Goal: Communication & Community: Participate in discussion

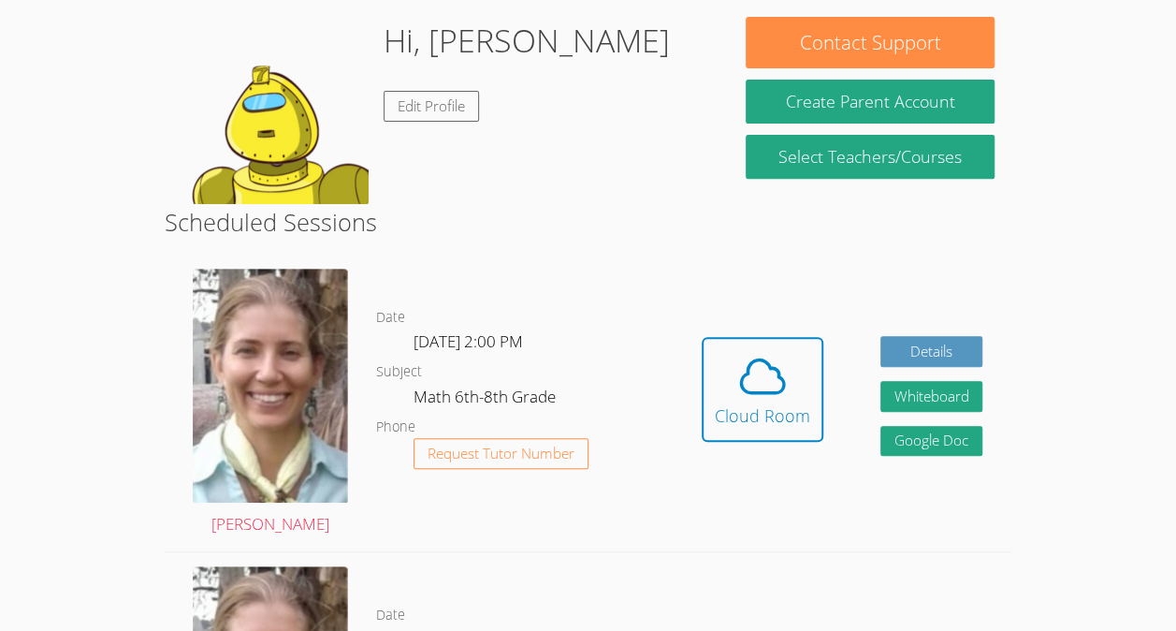
scroll to position [242, 0]
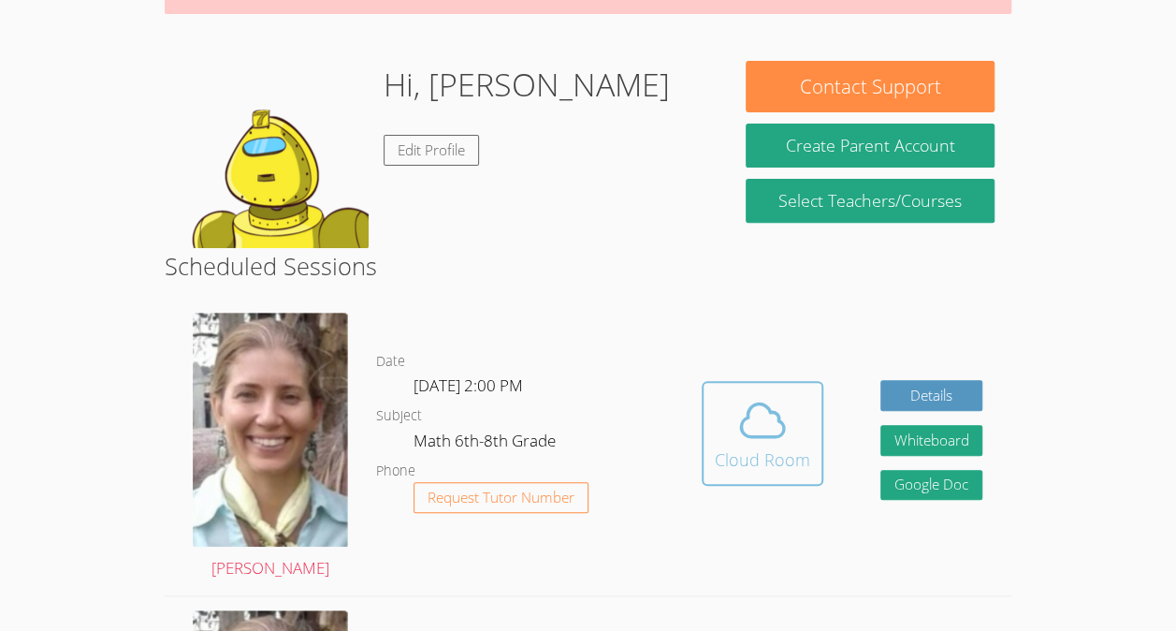
click at [786, 421] on icon at bounding box center [763, 420] width 52 height 52
click at [737, 440] on icon at bounding box center [763, 420] width 52 height 52
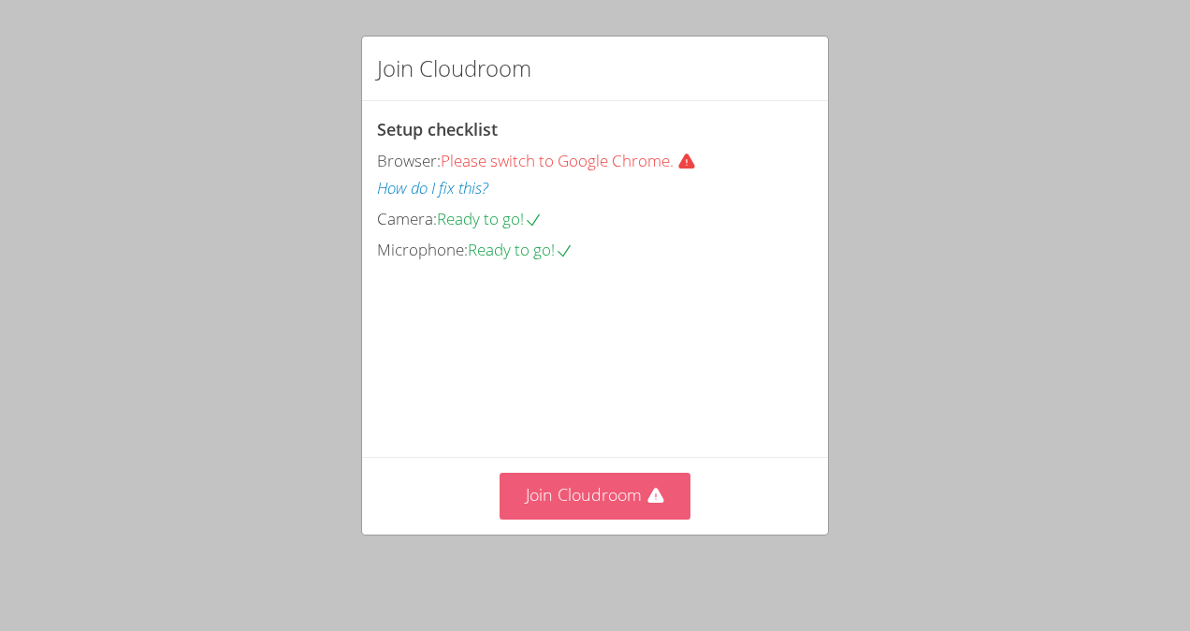
click at [575, 490] on button "Join Cloudroom" at bounding box center [596, 496] width 192 height 46
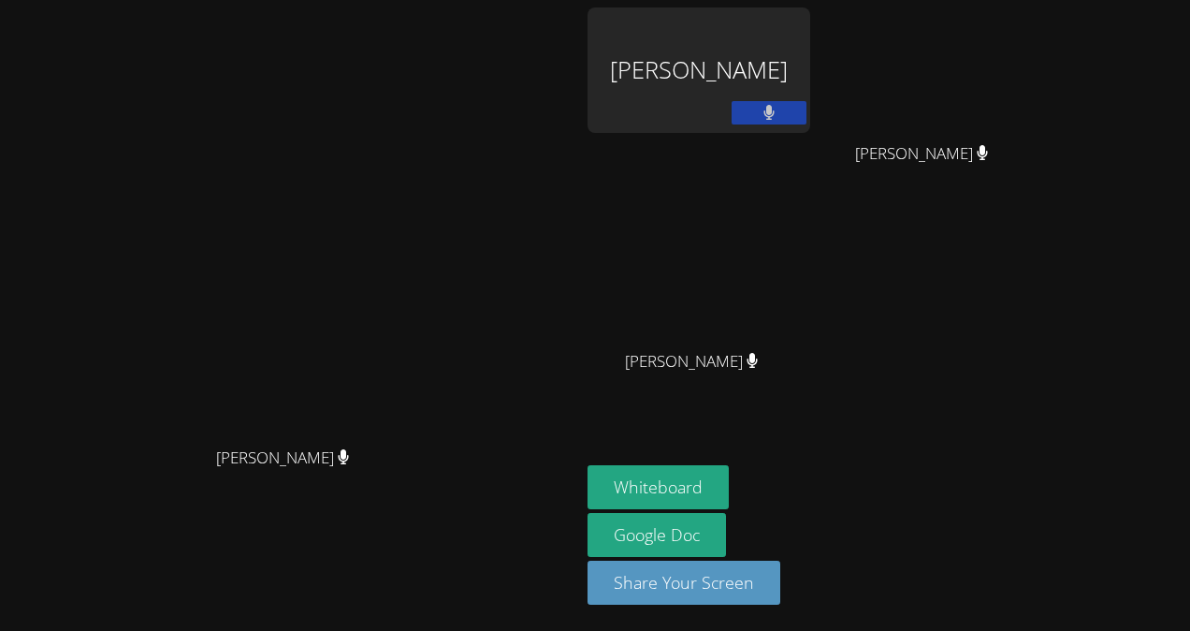
click at [810, 68] on div "[PERSON_NAME]" at bounding box center [699, 69] width 223 height 125
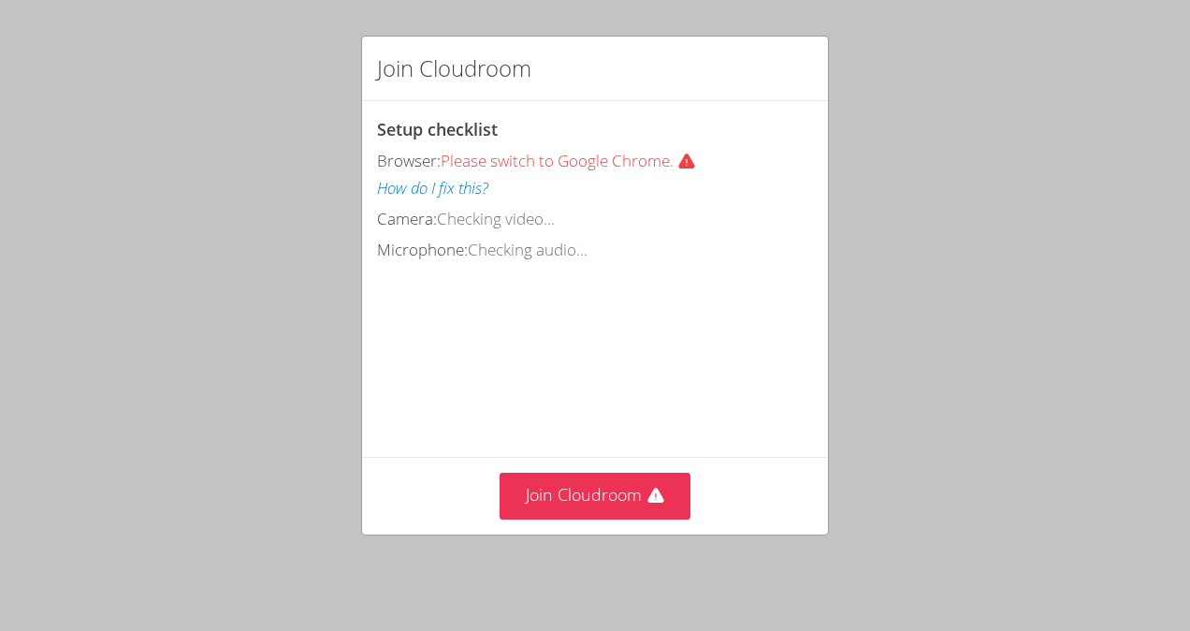
click at [589, 542] on div "Join Cloudroom Setup checklist Browser: Please switch to Google Chrome. How do …" at bounding box center [595, 315] width 1190 height 631
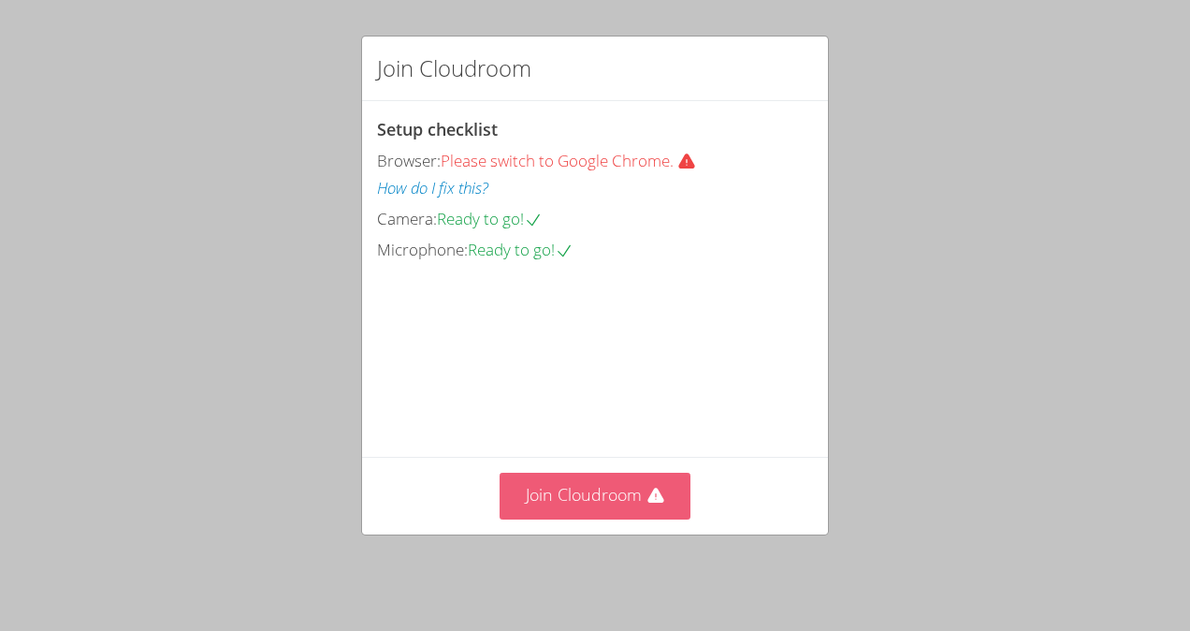
click at [614, 515] on button "Join Cloudroom" at bounding box center [596, 496] width 192 height 46
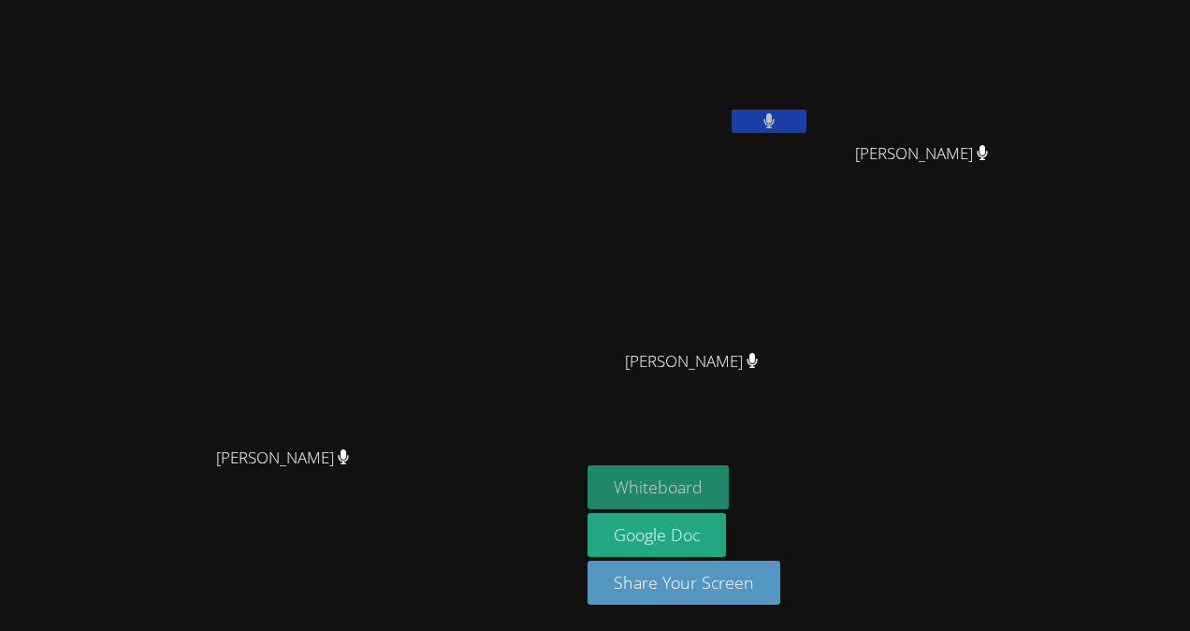
drag, startPoint x: 777, startPoint y: 485, endPoint x: 752, endPoint y: 482, distance: 24.5
click at [729, 482] on button "Whiteboard" at bounding box center [658, 487] width 141 height 44
click at [779, 127] on icon at bounding box center [769, 121] width 20 height 16
click at [779, 122] on icon at bounding box center [769, 121] width 20 height 16
click at [807, 118] on button at bounding box center [769, 120] width 75 height 23
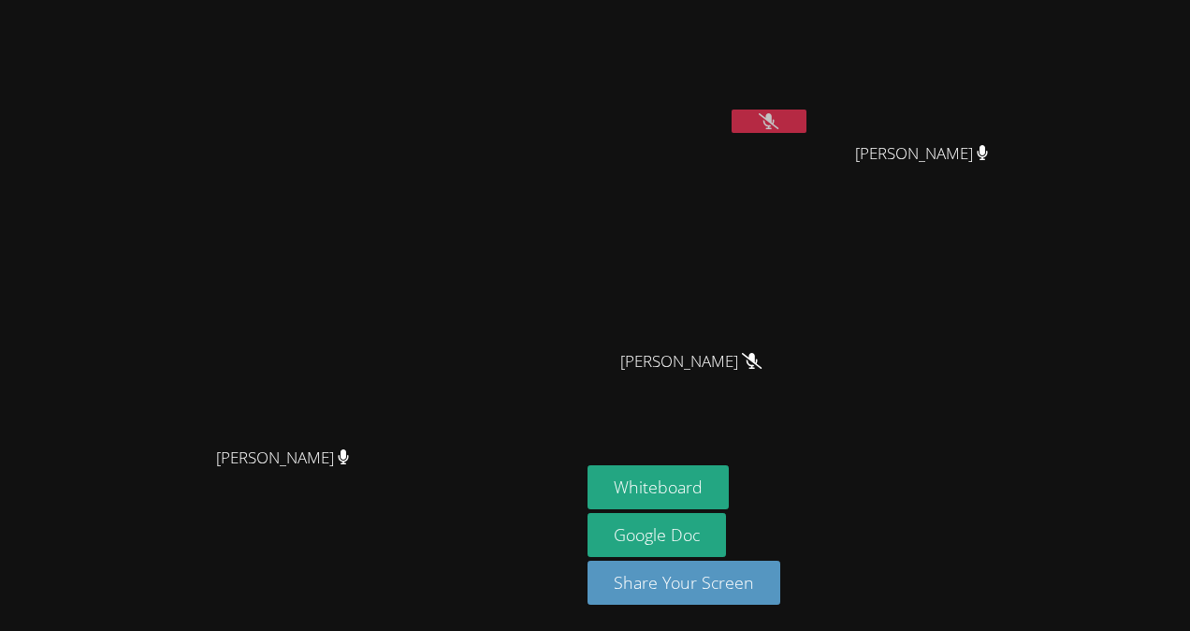
click at [807, 118] on button at bounding box center [769, 120] width 75 height 23
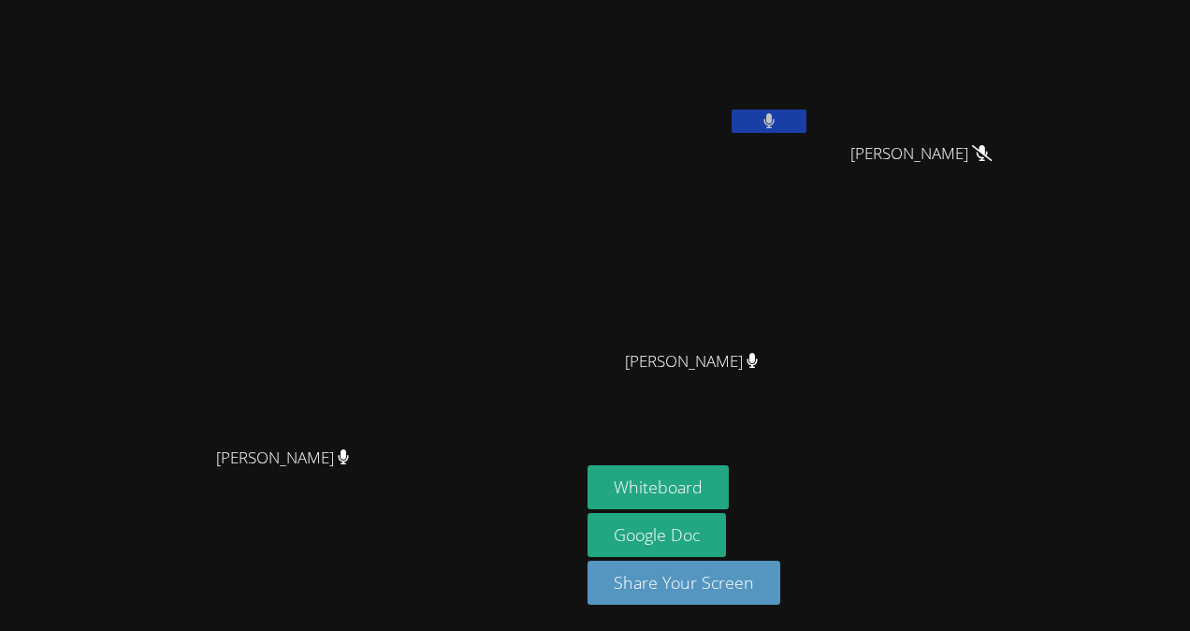
click at [807, 118] on button at bounding box center [769, 120] width 75 height 23
click at [807, 116] on button at bounding box center [769, 120] width 75 height 23
click at [775, 123] on icon at bounding box center [769, 121] width 11 height 16
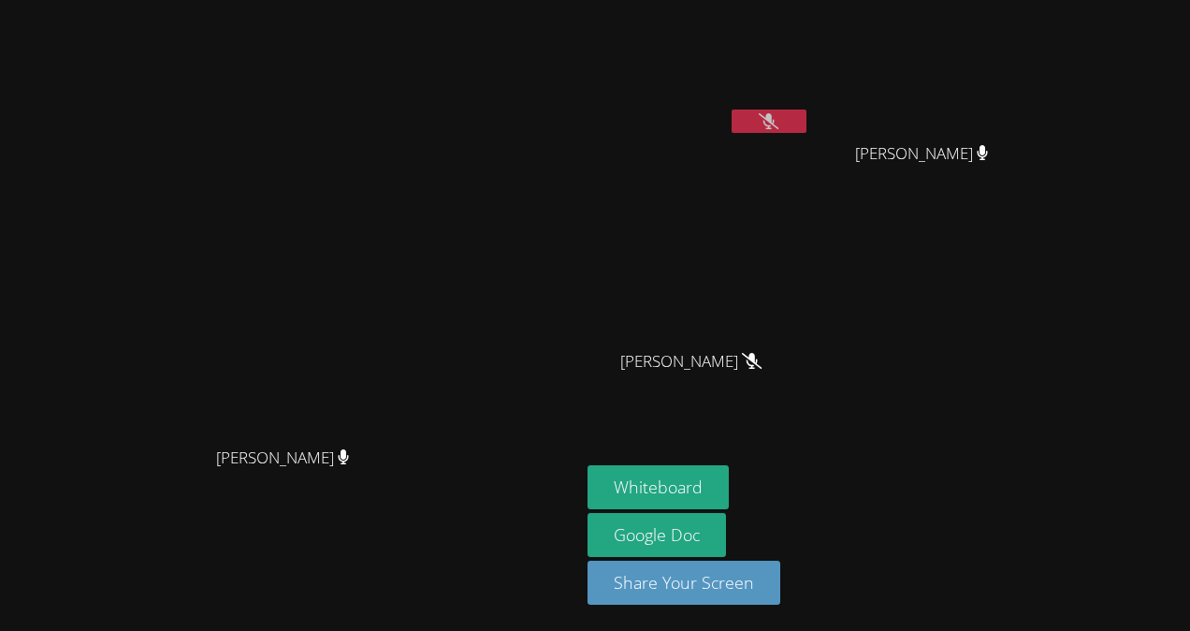
click at [779, 113] on icon at bounding box center [769, 121] width 20 height 16
click at [807, 118] on button at bounding box center [769, 120] width 75 height 23
click at [807, 110] on button at bounding box center [769, 120] width 75 height 23
click at [779, 128] on icon at bounding box center [769, 121] width 20 height 16
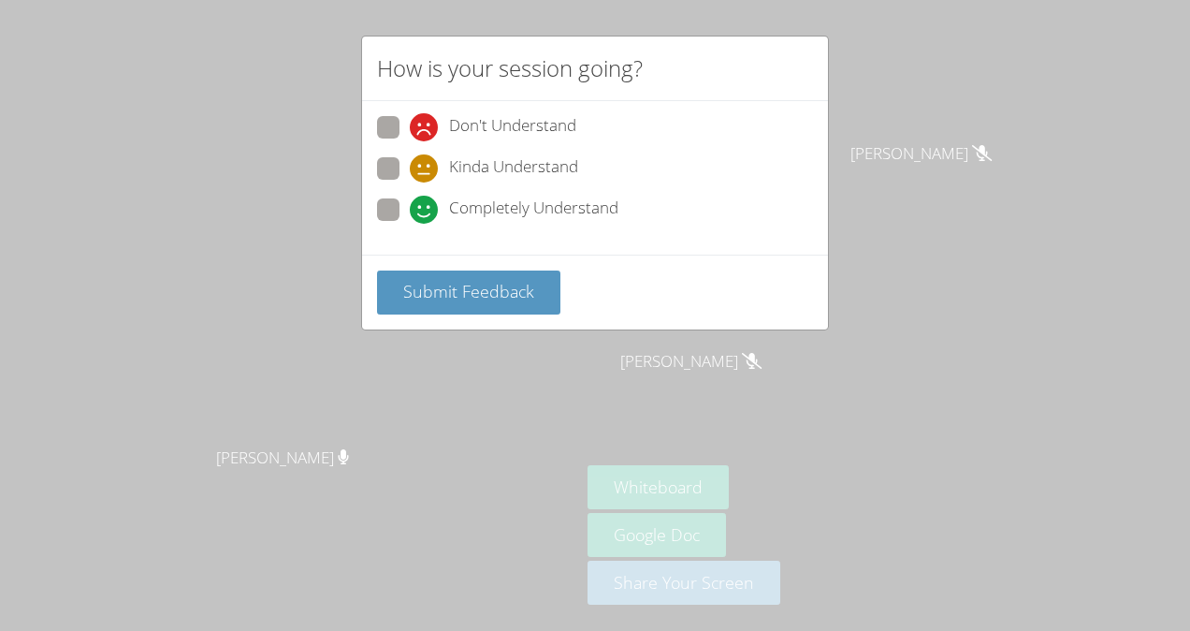
click at [406, 168] on label "Kinda Understand" at bounding box center [477, 169] width 201 height 25
click at [410, 168] on input "Kinda Understand" at bounding box center [418, 165] width 16 height 16
radio input "true"
click at [466, 292] on span "Submit Feedback" at bounding box center [468, 291] width 131 height 22
